Goal: Contribute content: Add original content to the website for others to see

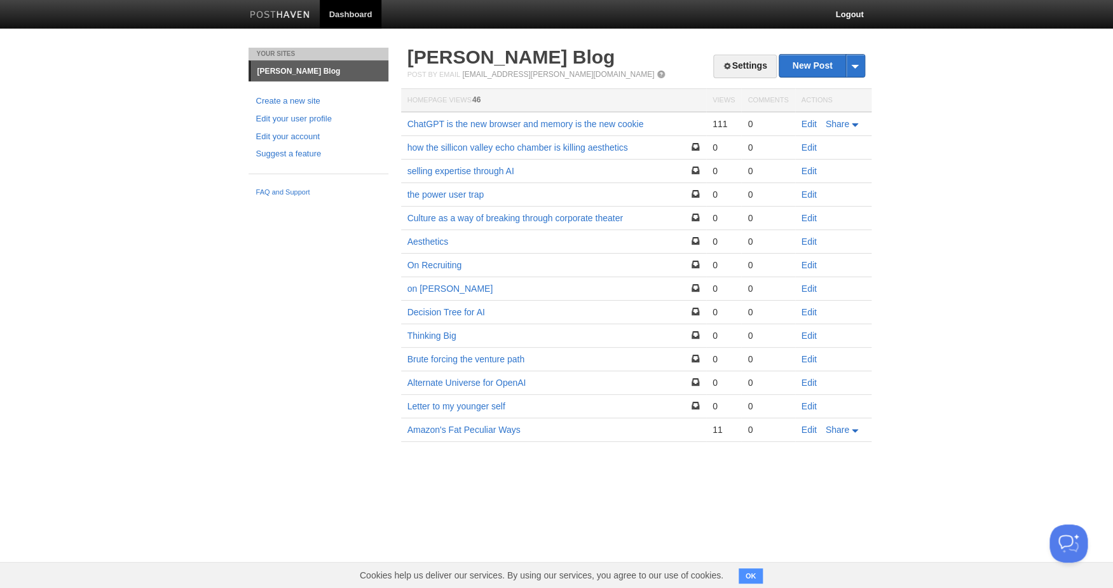
click at [285, 109] on ul "Create a new site Edit your user profile Edit your account Suggest a feature" at bounding box center [318, 128] width 140 height 66
click at [284, 117] on link "Edit your user profile" at bounding box center [318, 118] width 125 height 13
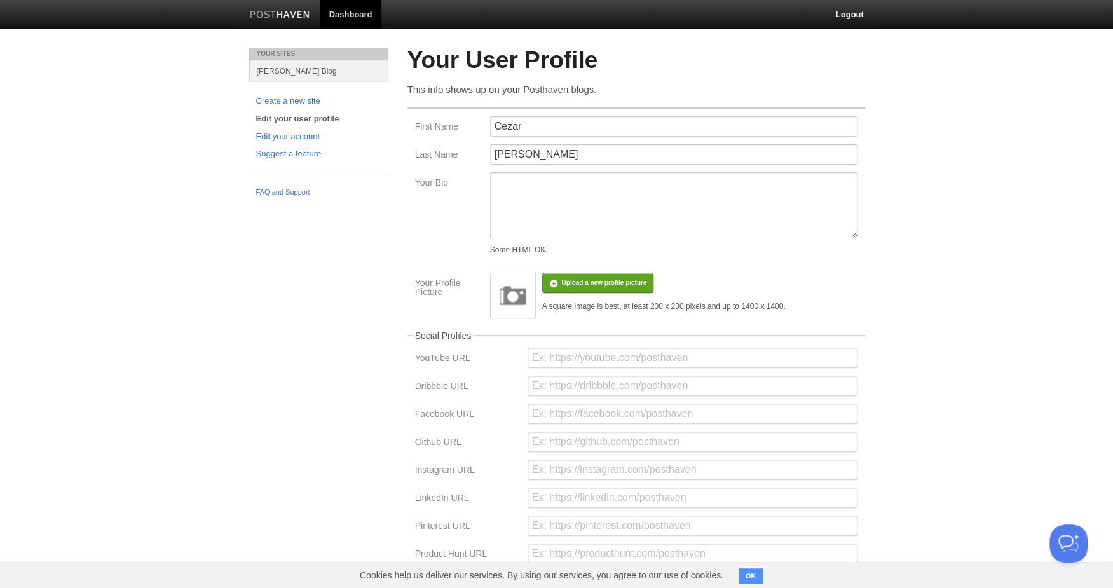
scroll to position [174, 0]
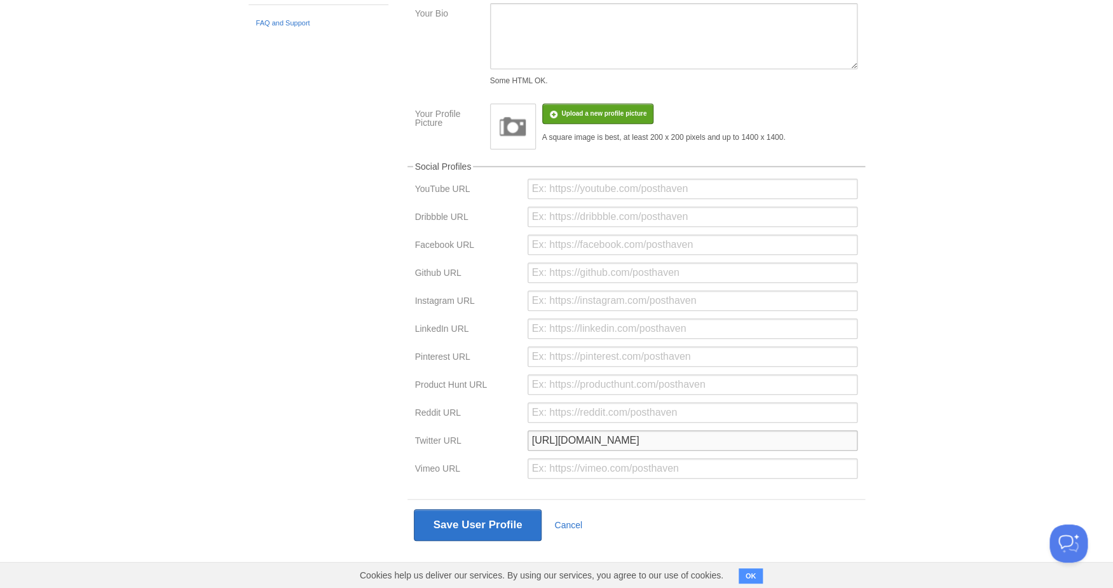
click at [584, 435] on input "https://x.com/n1babc" at bounding box center [692, 440] width 330 height 20
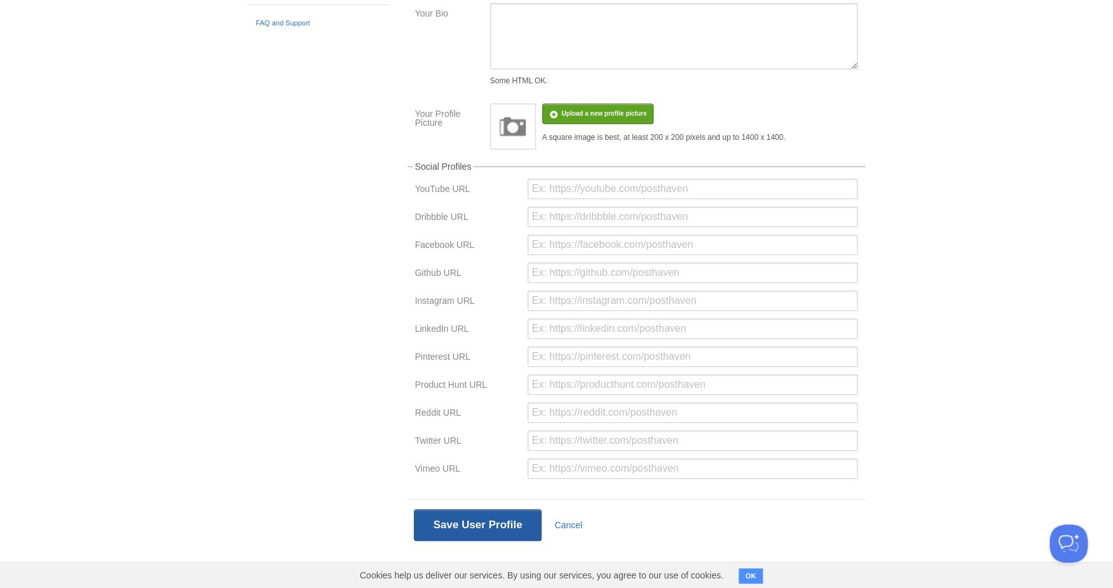
click at [522, 512] on button "Save User Profile" at bounding box center [478, 525] width 128 height 32
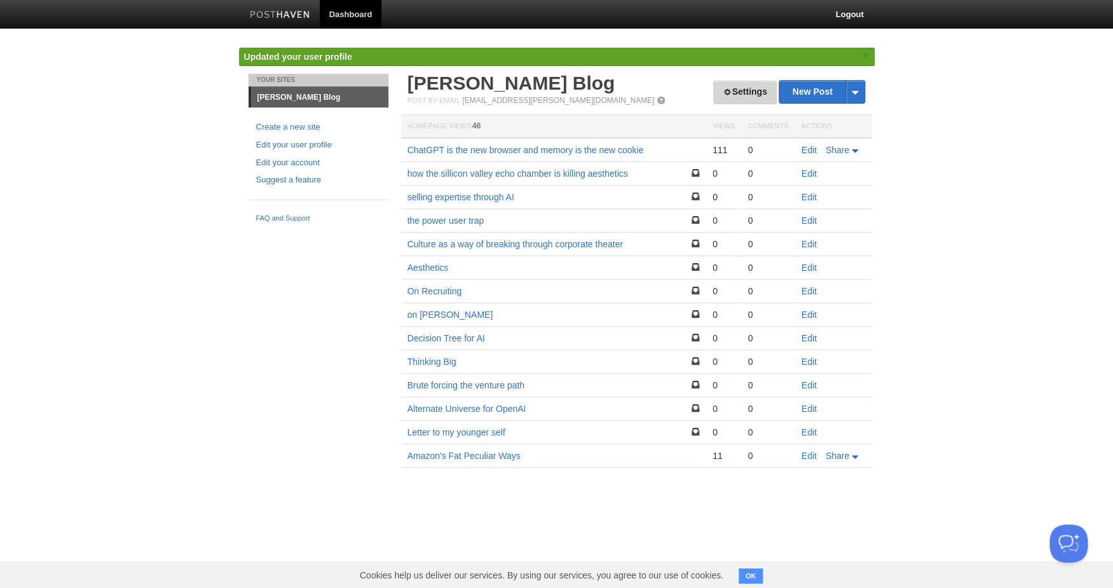
click at [743, 86] on link "Settings" at bounding box center [744, 93] width 63 height 24
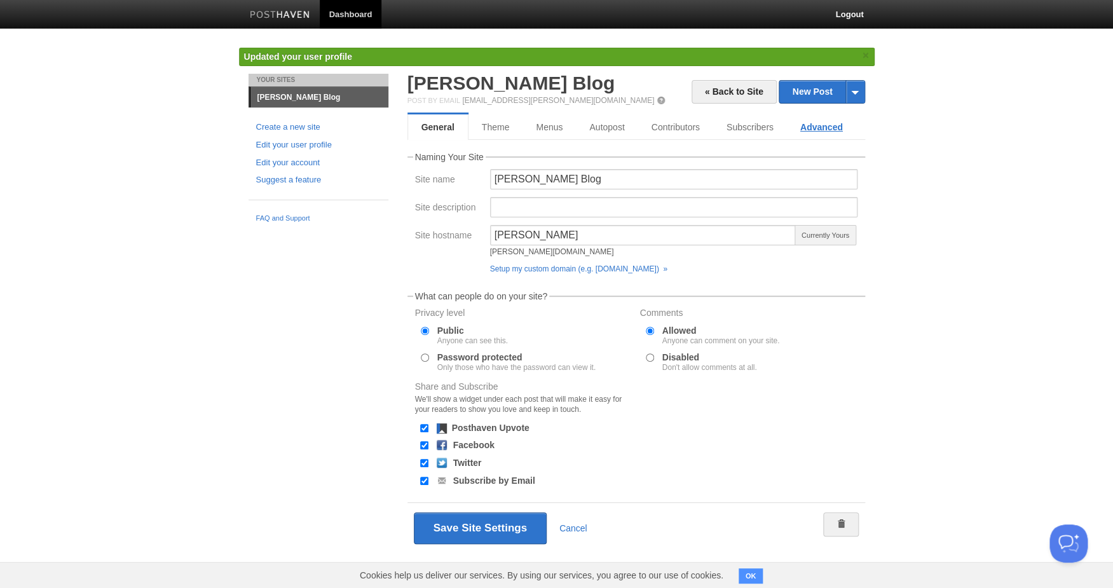
click at [811, 130] on link "Advanced" at bounding box center [821, 126] width 69 height 25
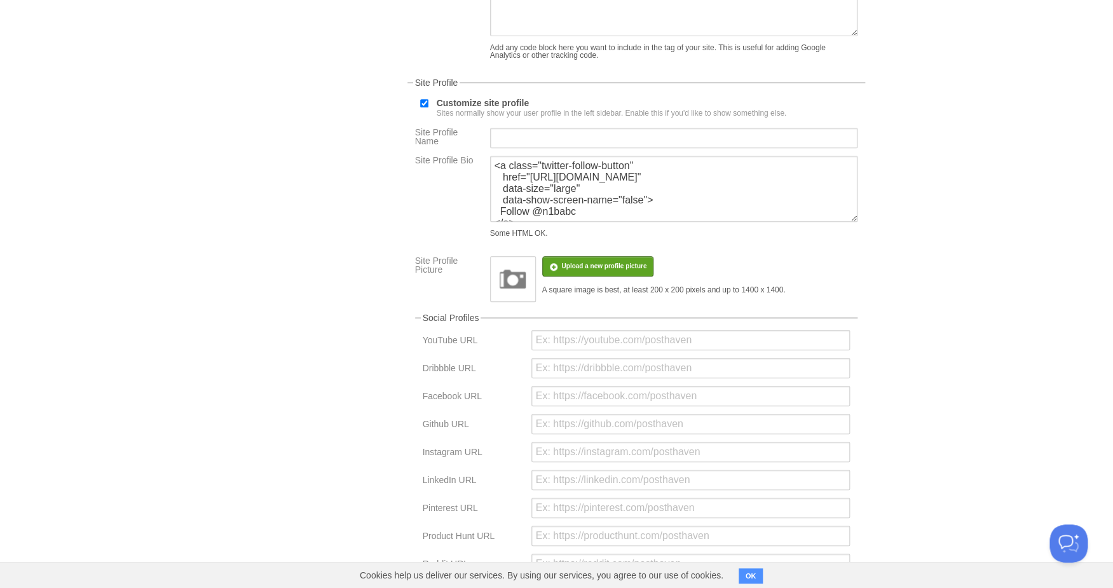
scroll to position [204, 0]
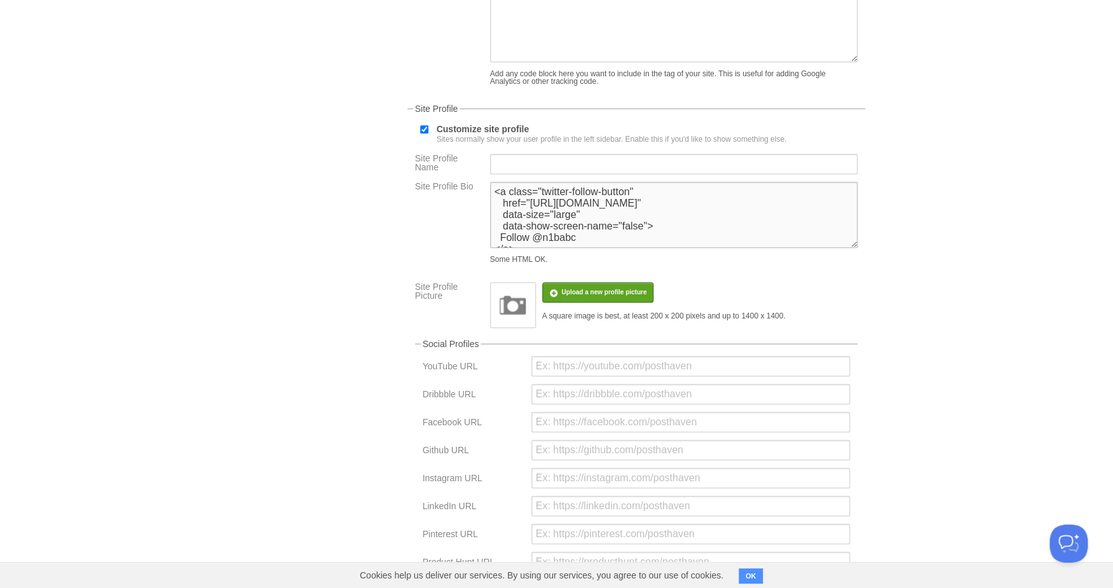
drag, startPoint x: 688, startPoint y: 240, endPoint x: 447, endPoint y: 183, distance: 247.4
click at [490, 183] on textarea "<a class="twitter-follow-button" href="https://twitter.com/n1babc" data-size="l…" at bounding box center [673, 215] width 367 height 66
click at [651, 247] on textarea "<a class="twitter-follow-button" href="https://twitter.com/n1babc" data-size="l…" at bounding box center [673, 215] width 367 height 66
drag, startPoint x: 600, startPoint y: 256, endPoint x: 482, endPoint y: 151, distance: 158.9
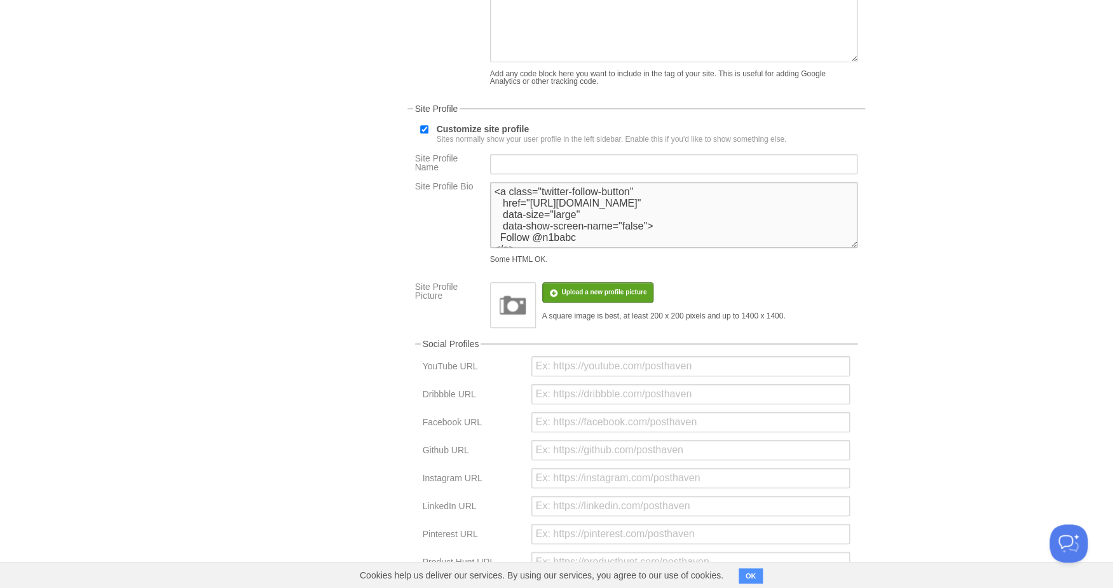
click at [490, 182] on textarea "<a class="twitter-follow-button" href="https://twitter.com/n1babc" data-size="l…" at bounding box center [673, 215] width 367 height 66
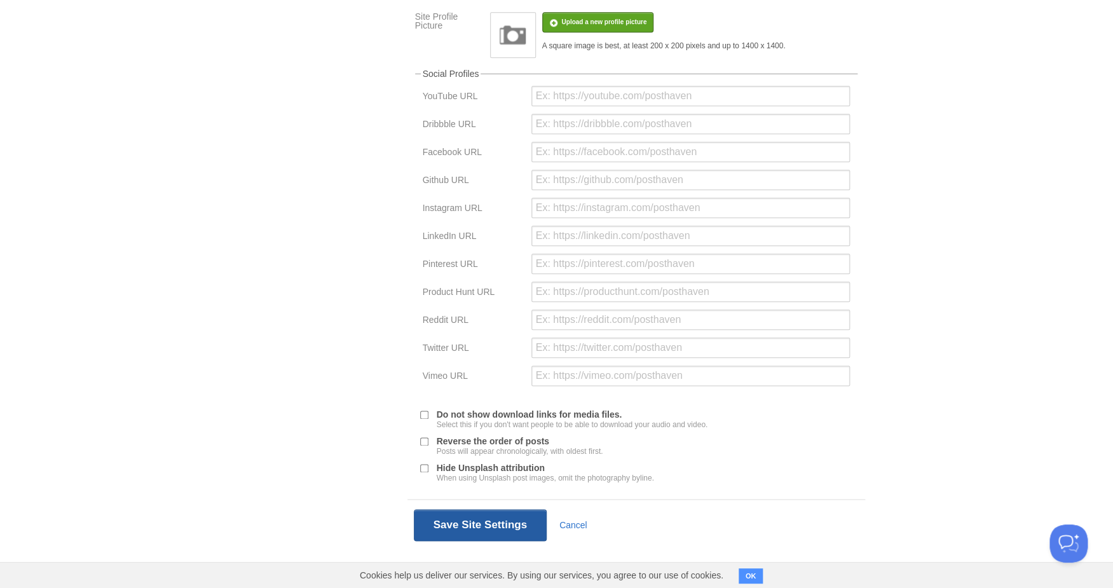
click at [485, 513] on button "Save Site Settings" at bounding box center [480, 525] width 133 height 32
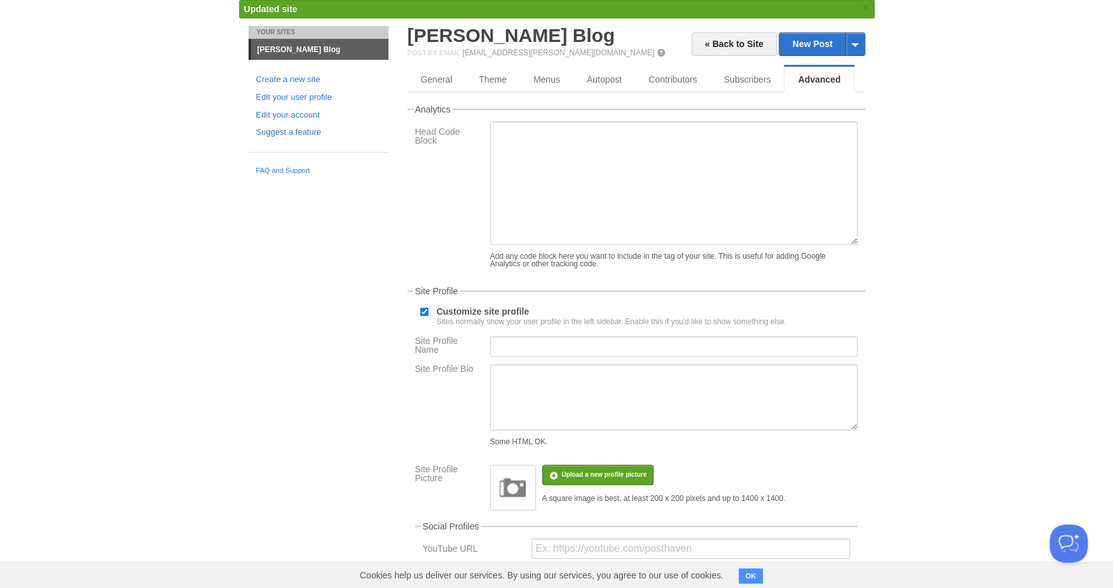
scroll to position [0, 0]
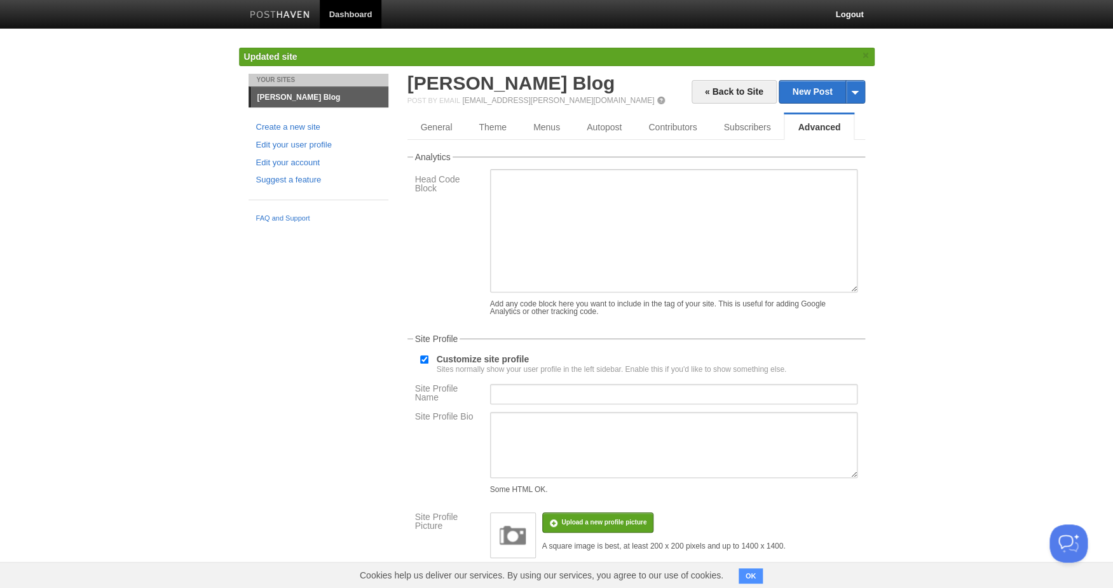
click at [299, 4] on link at bounding box center [279, 16] width 79 height 29
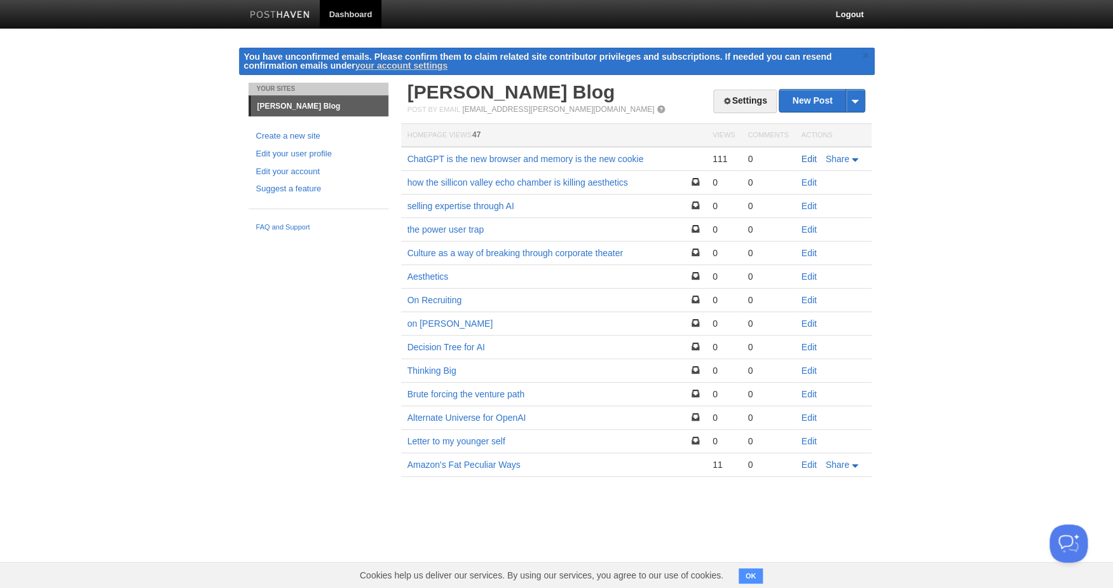
click at [804, 157] on link "Edit" at bounding box center [808, 159] width 15 height 10
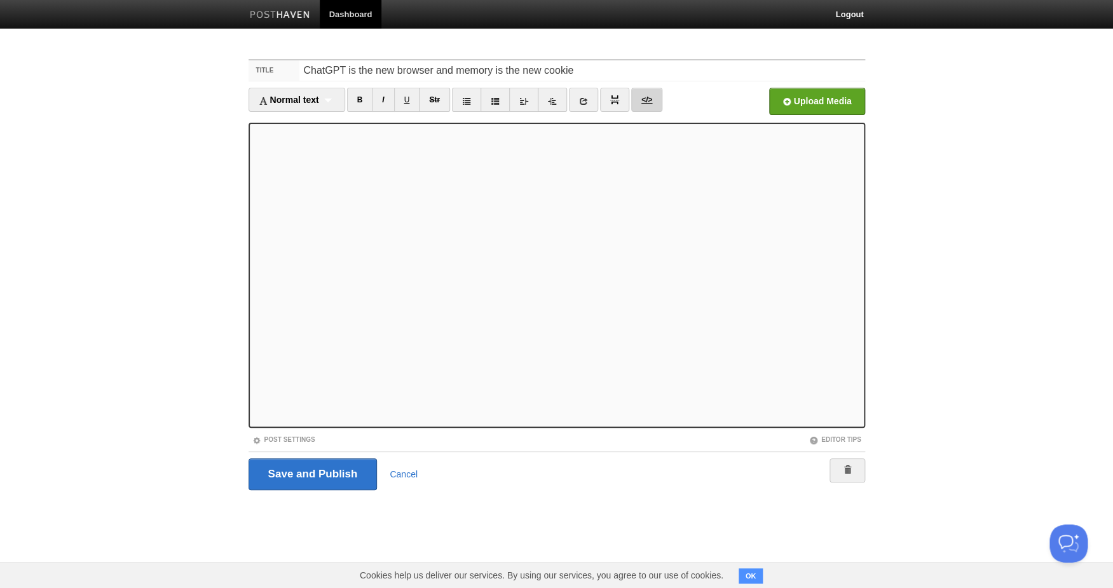
click at [651, 96] on link "</>" at bounding box center [646, 100] width 31 height 24
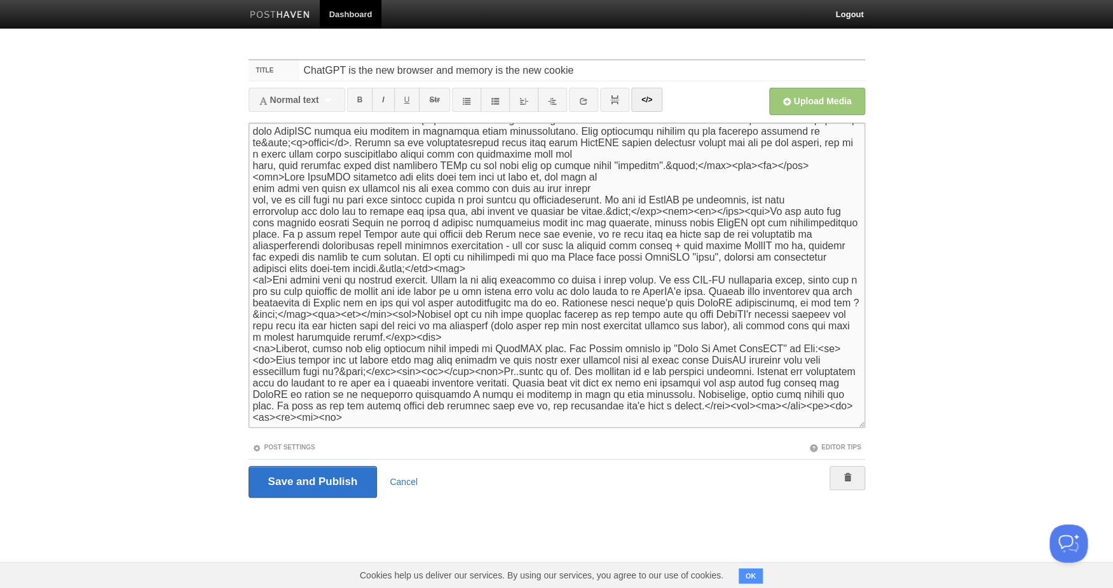
scroll to position [285, 0]
click at [273, 356] on textarea at bounding box center [556, 275] width 616 height 305
paste textarea "lockquote class="twitter-tweet" data-media-max-width="560"><p lang="en" dir="lt…"
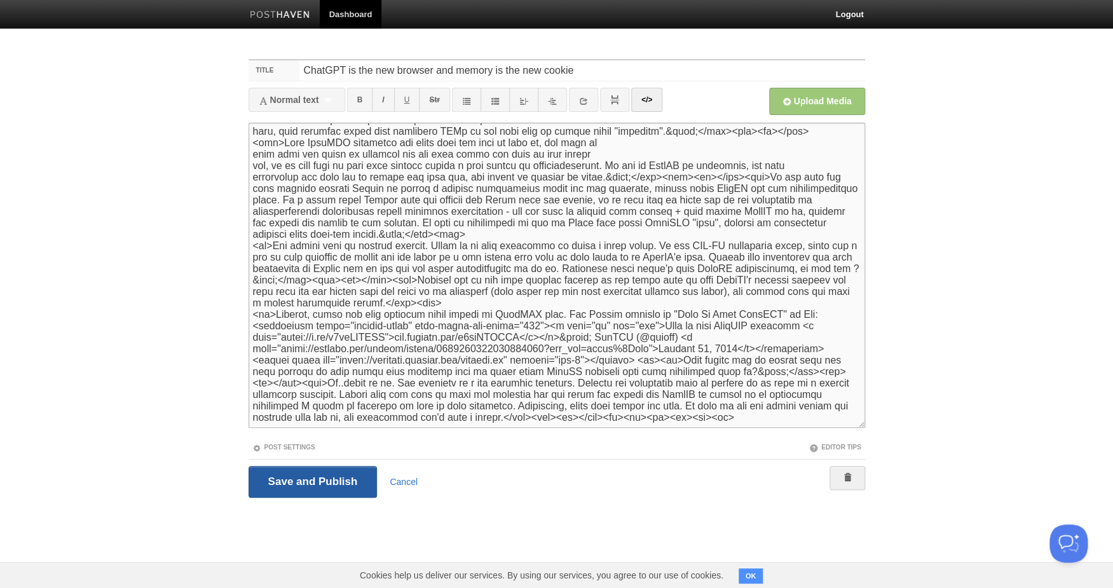
type textarea "<p>OpenAI launched an Apps SDK [DATE] (see <a href="[URL][DOMAIN_NAME]">here</a…"
click at [305, 482] on input "Save and Publish" at bounding box center [312, 482] width 129 height 32
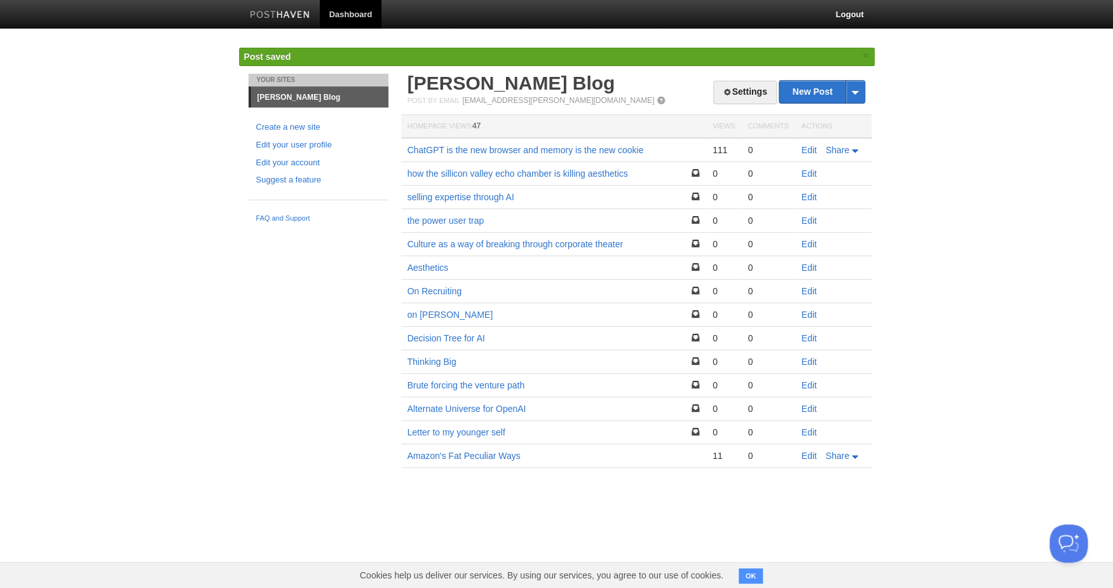
click at [553, 156] on td "ChatGPT is the new browser and memory is the new cookie" at bounding box center [553, 150] width 305 height 24
click at [554, 152] on link "ChatGPT is the new browser and memory is the new cookie" at bounding box center [525, 150] width 236 height 10
